Goal: Task Accomplishment & Management: Complete application form

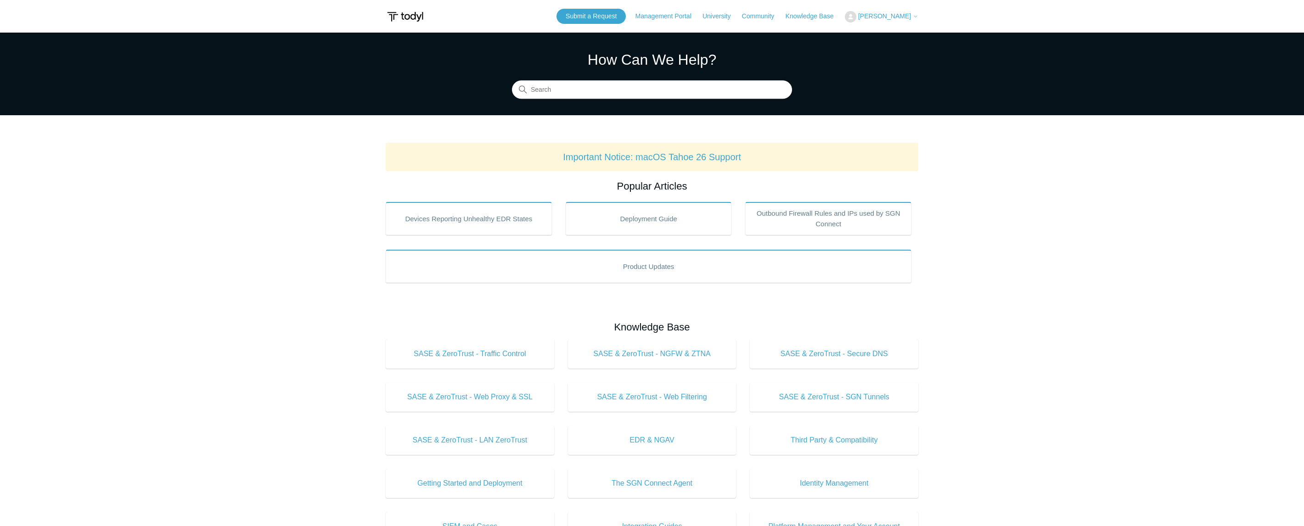
click at [888, 19] on span "[PERSON_NAME]" at bounding box center [884, 15] width 53 height 7
click at [891, 35] on link "My Support Requests" at bounding box center [890, 36] width 90 height 16
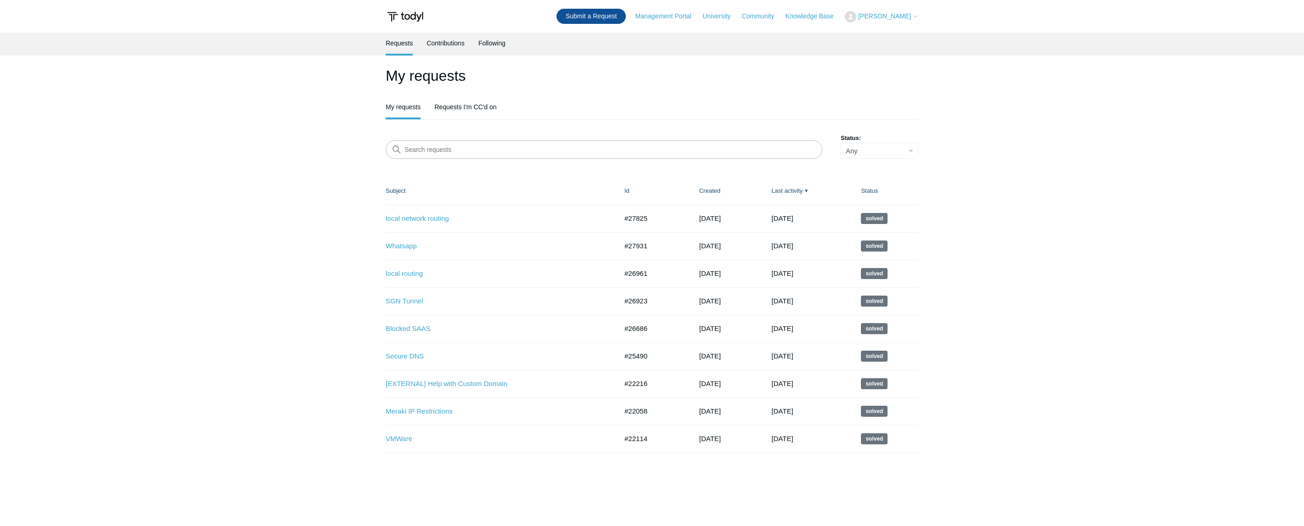
click at [615, 20] on link "Submit a Request" at bounding box center [590, 16] width 69 height 15
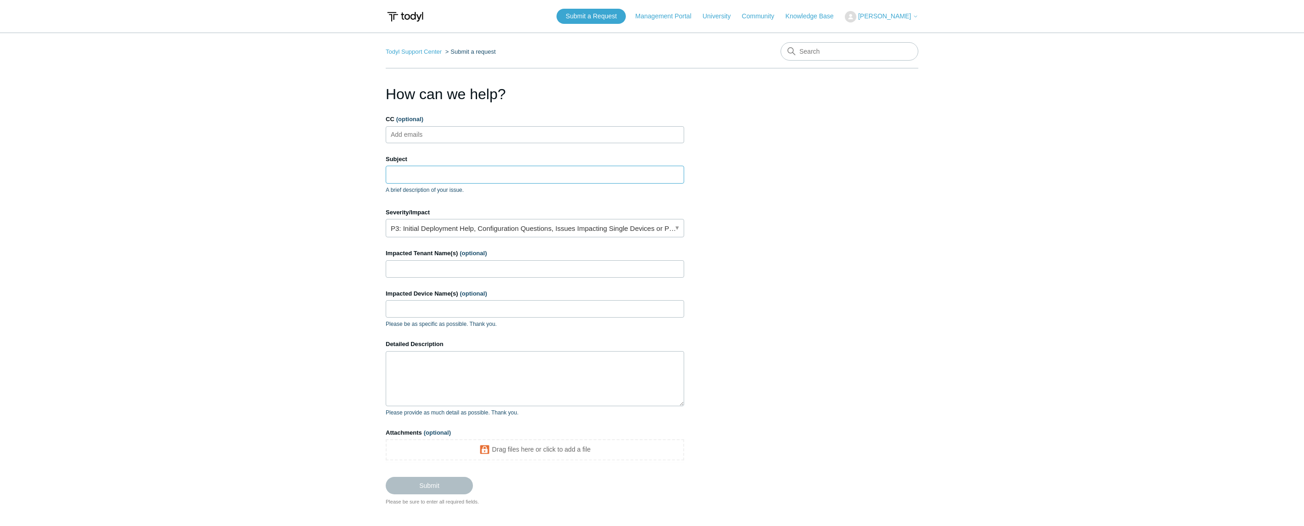
click at [417, 176] on input "Subject" at bounding box center [535, 174] width 298 height 17
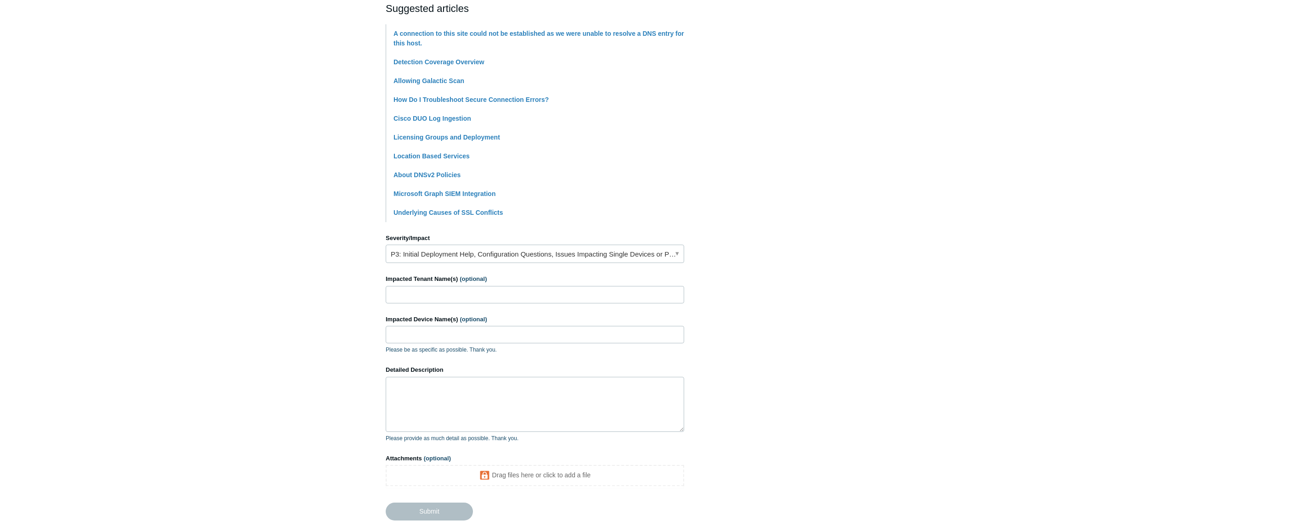
scroll to position [279, 0]
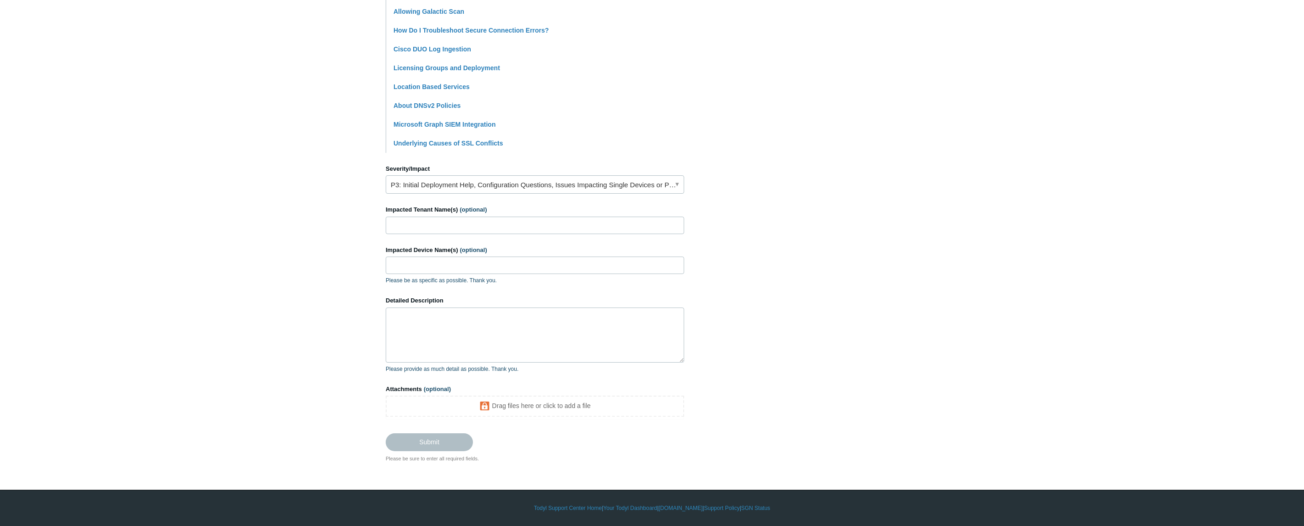
type input "Application unable to scan the network for a license key"
click at [450, 187] on link "P3: Initial Deployment Help, Configuration Questions, Issues Impacting Single D…" at bounding box center [535, 184] width 298 height 18
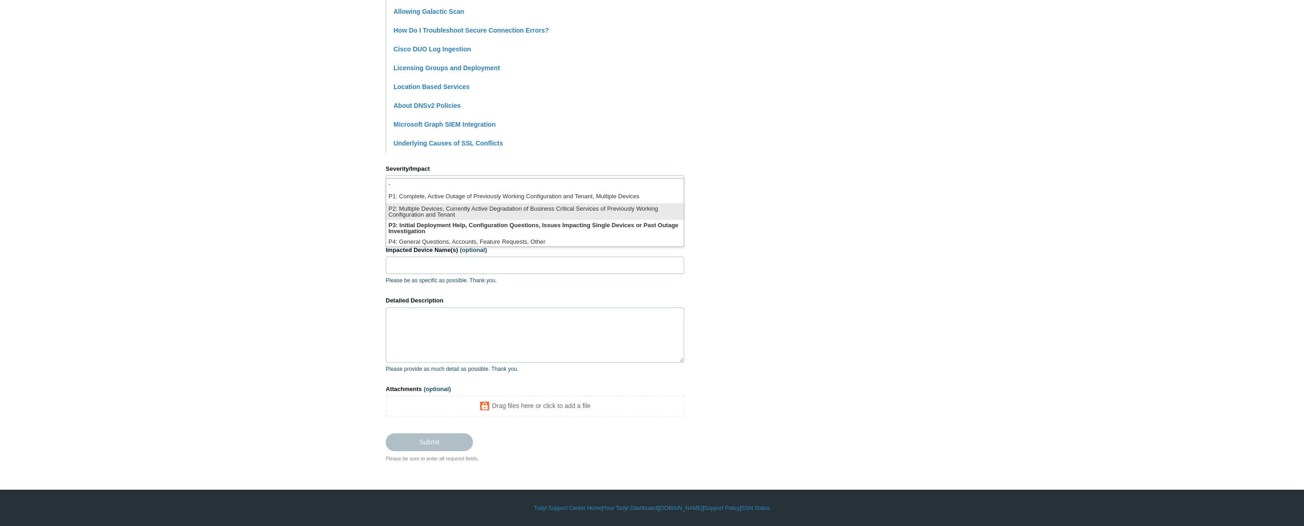
click at [443, 208] on li "P2: Multiple Devices, Currently Active Degradation of Business Critical Service…" at bounding box center [534, 211] width 297 height 17
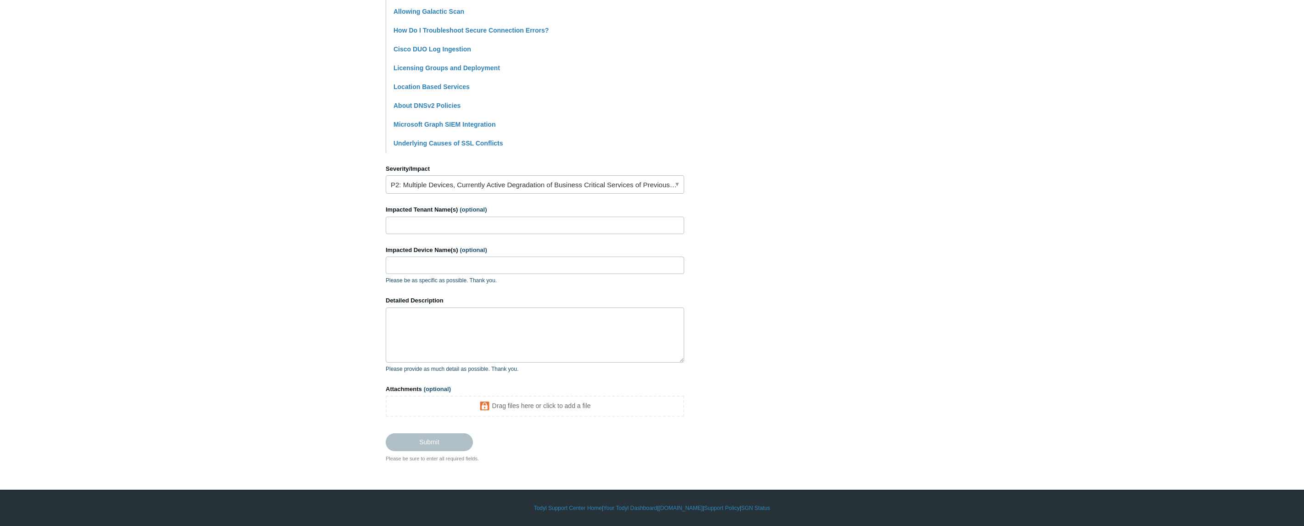
click at [451, 237] on form "CC (optional) Add emails Subject Application unable to scan the network for a l…" at bounding box center [535, 144] width 298 height 612
click at [447, 225] on input "Impacted Tenant Name(s) (optional)" at bounding box center [535, 225] width 298 height 17
type input "WTF"
type input "Loki"
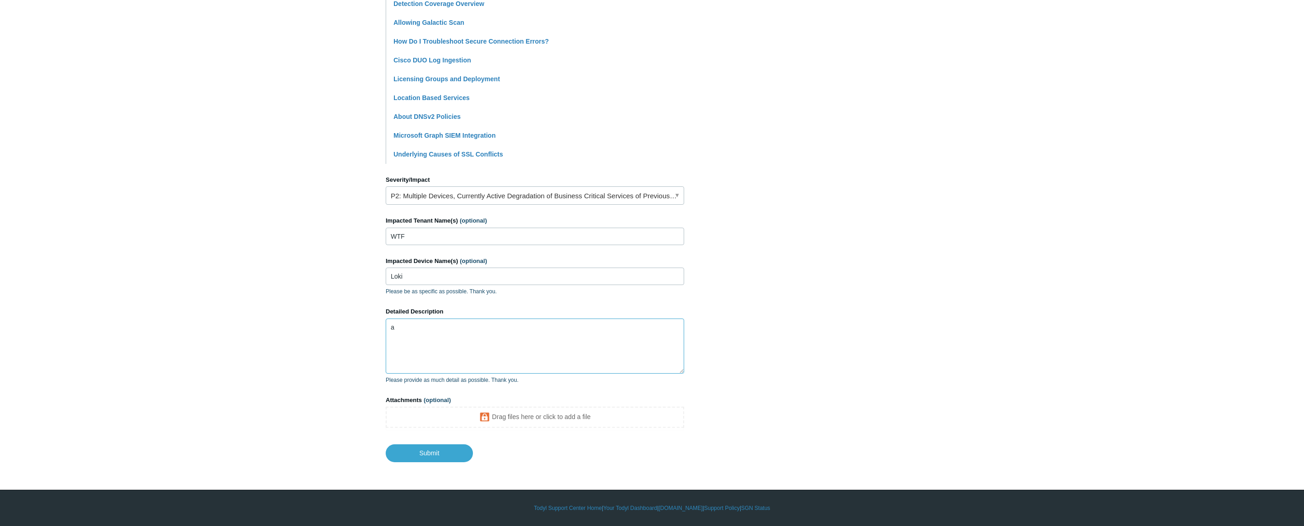
scroll to position [268, 0]
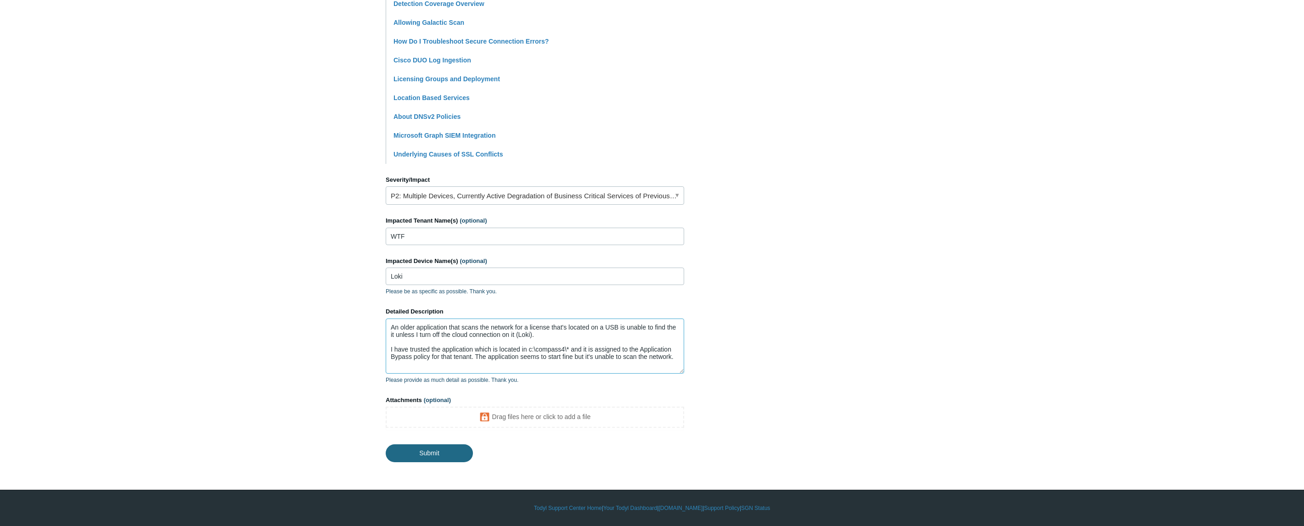
type textarea "An older application that scans the network for a license that's located on a U…"
click at [438, 453] on input "Submit" at bounding box center [429, 452] width 87 height 18
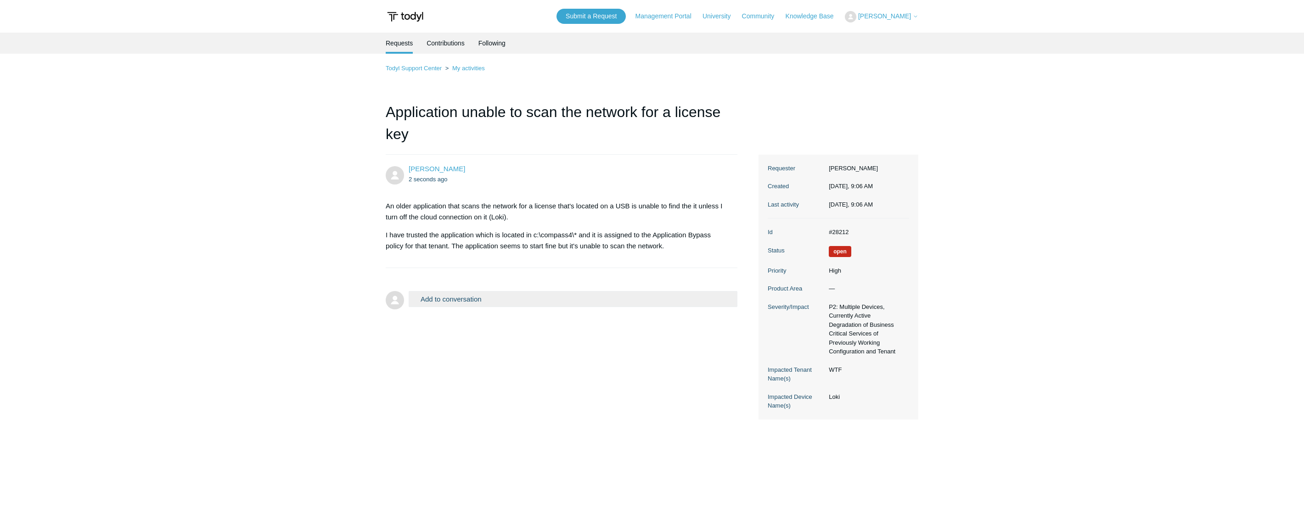
click at [448, 298] on button "Add to conversation" at bounding box center [573, 299] width 329 height 16
click at [328, 270] on main "Requests Contributions Following Todyl Support Center My activities Application…" at bounding box center [652, 269] width 1304 height 473
